Goal: Task Accomplishment & Management: Use online tool/utility

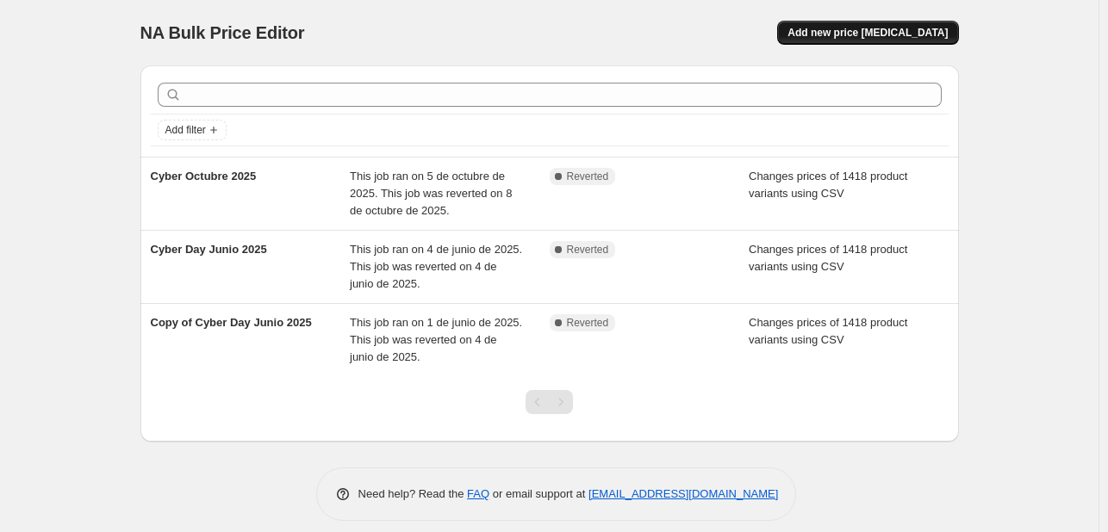
click at [850, 38] on span "Add new price [MEDICAL_DATA]" at bounding box center [867, 33] width 160 height 14
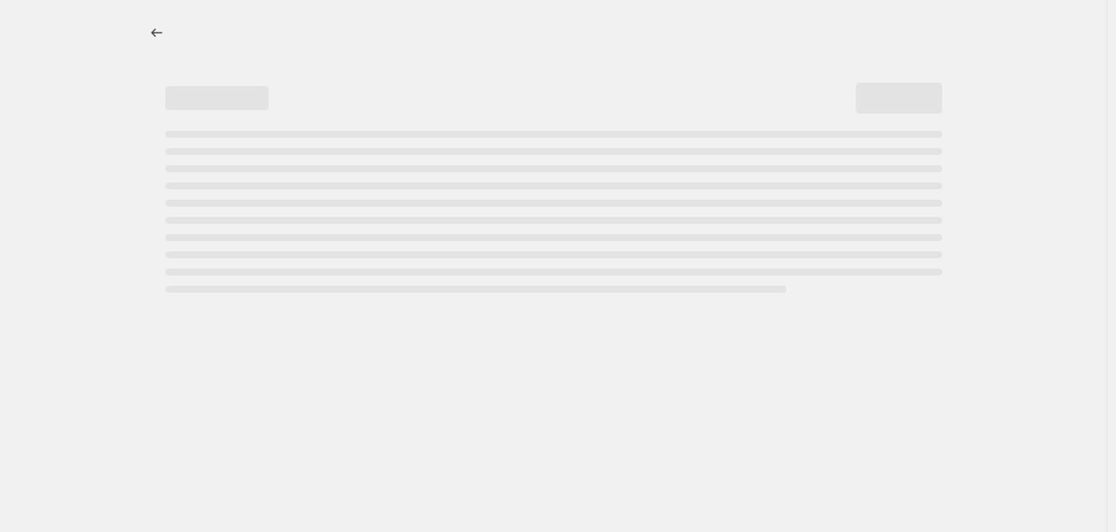
select select "percentage"
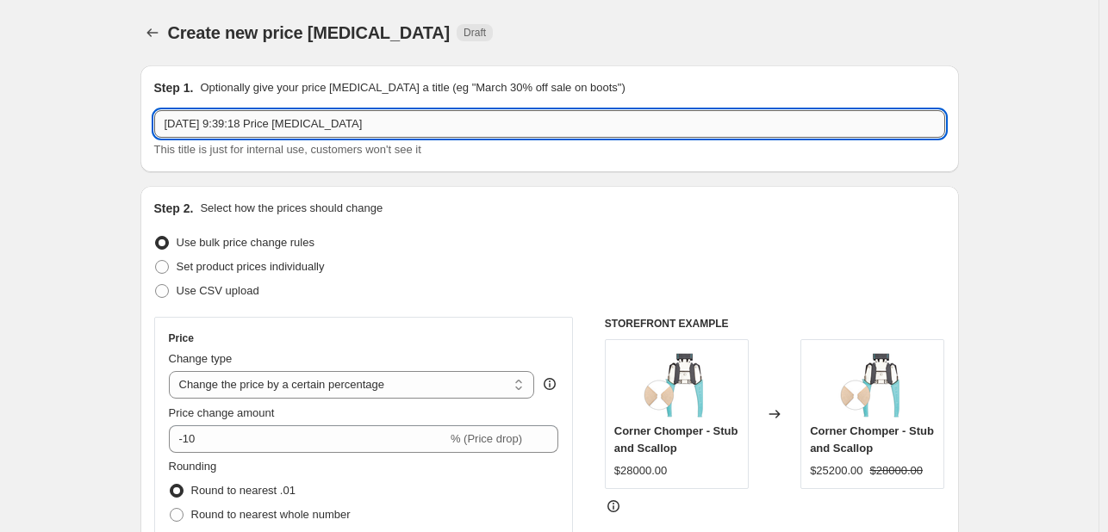
click at [444, 124] on input "[DATE] 9:39:18 Price [MEDICAL_DATA]" at bounding box center [549, 124] width 791 height 28
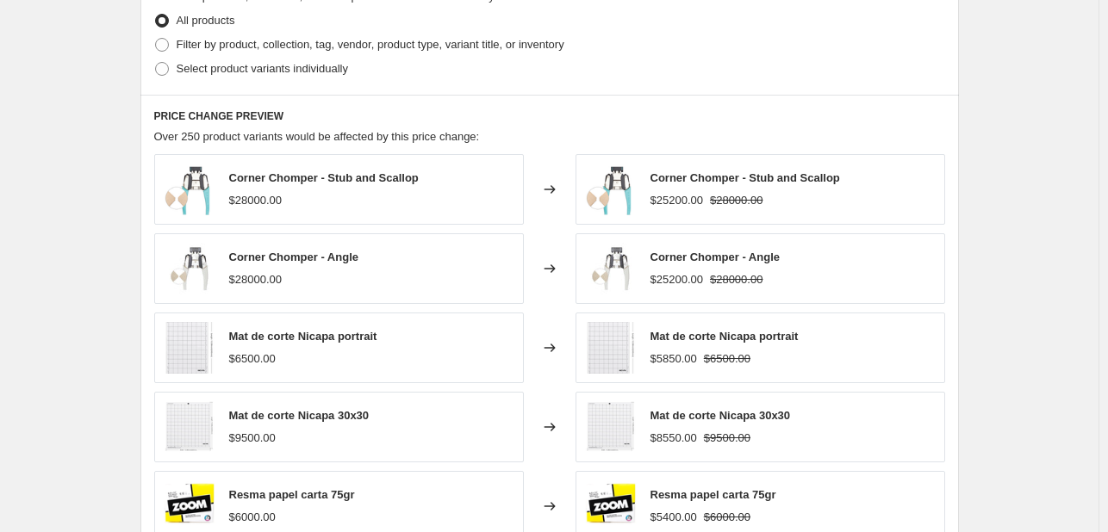
scroll to position [1189, 0]
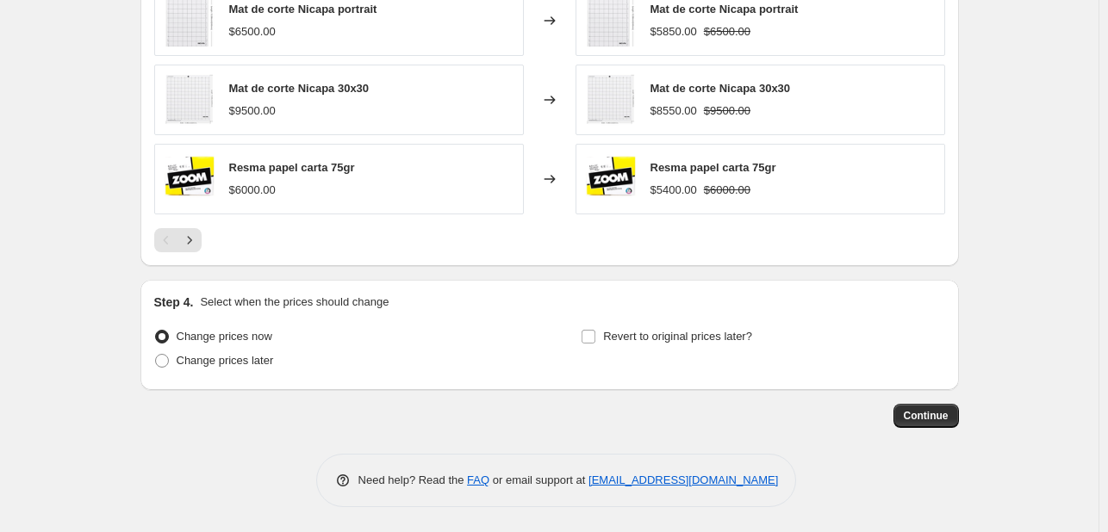
drag, startPoint x: 929, startPoint y: 418, endPoint x: 861, endPoint y: 425, distance: 67.5
click at [861, 425] on div "Continue" at bounding box center [549, 416] width 818 height 24
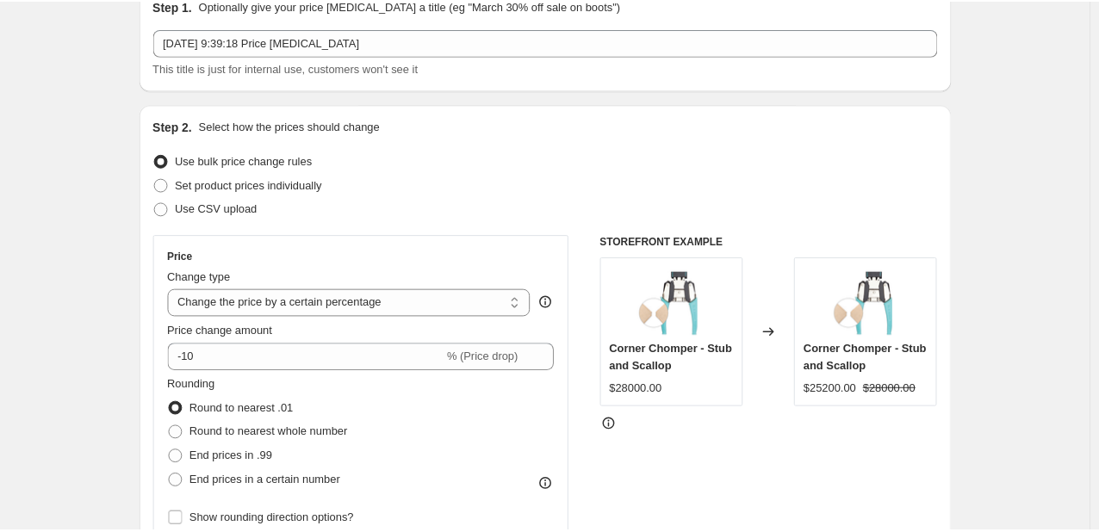
scroll to position [0, 0]
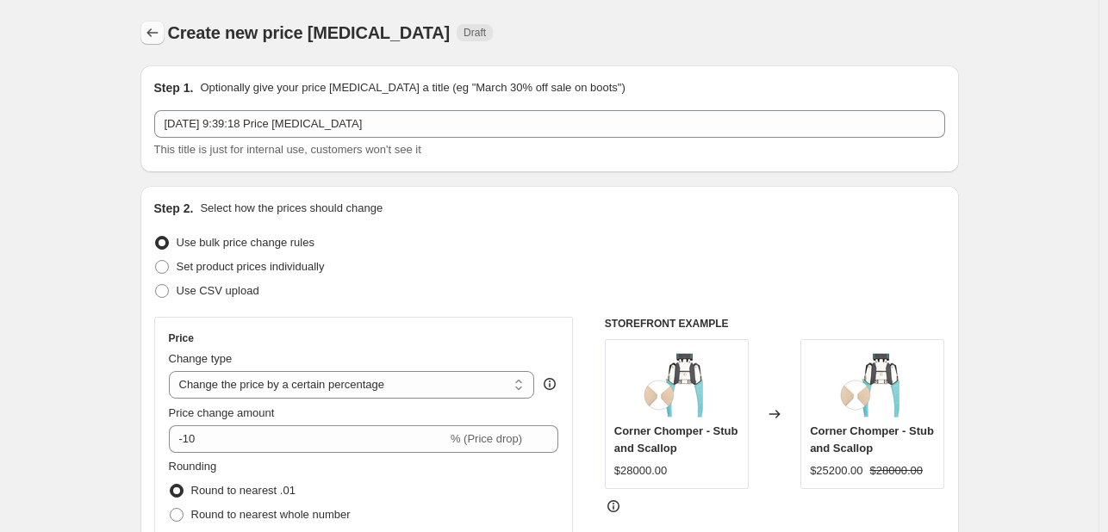
click at [155, 39] on icon "Price change jobs" at bounding box center [152, 32] width 17 height 17
